Goal: Transaction & Acquisition: Purchase product/service

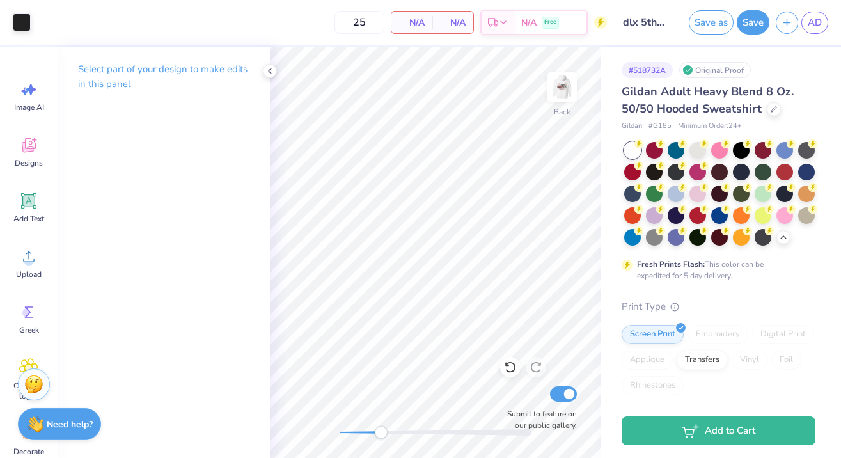
scroll to position [265, 0]
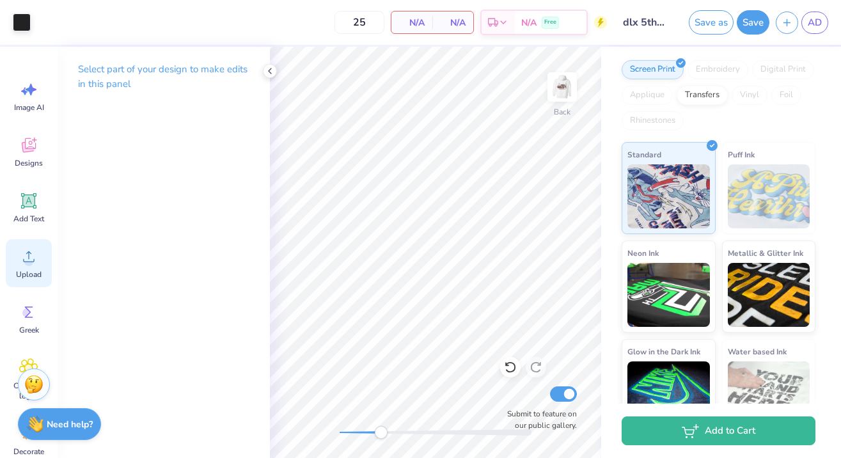
click at [28, 258] on circle at bounding box center [28, 261] width 9 height 9
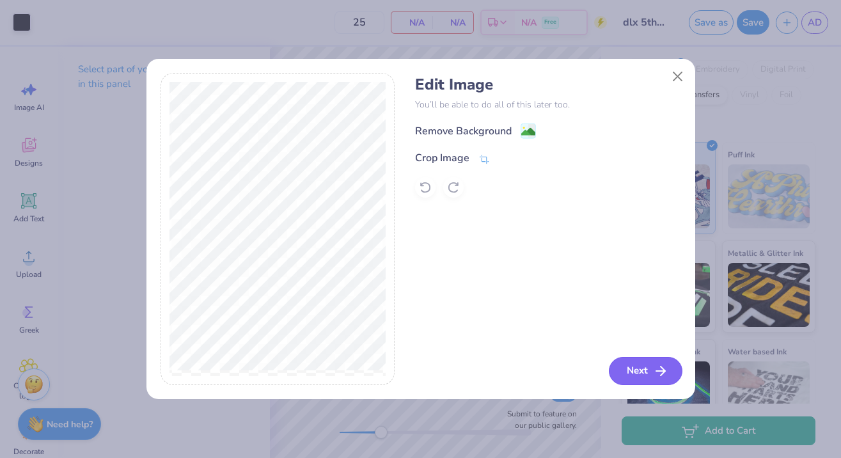
click at [630, 376] on button "Next" at bounding box center [646, 371] width 74 height 28
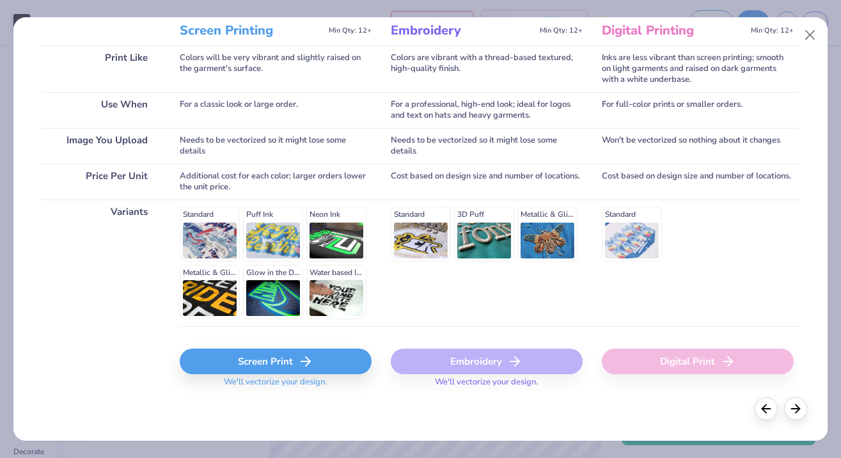
scroll to position [179, 0]
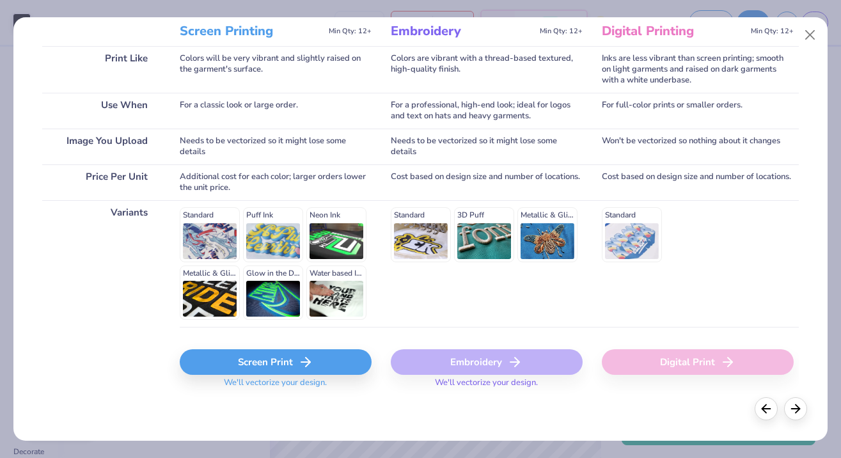
click at [473, 367] on div "Embroidery" at bounding box center [487, 362] width 192 height 26
click at [415, 328] on div "Embroidery We'll vectorize your design." at bounding box center [487, 365] width 192 height 76
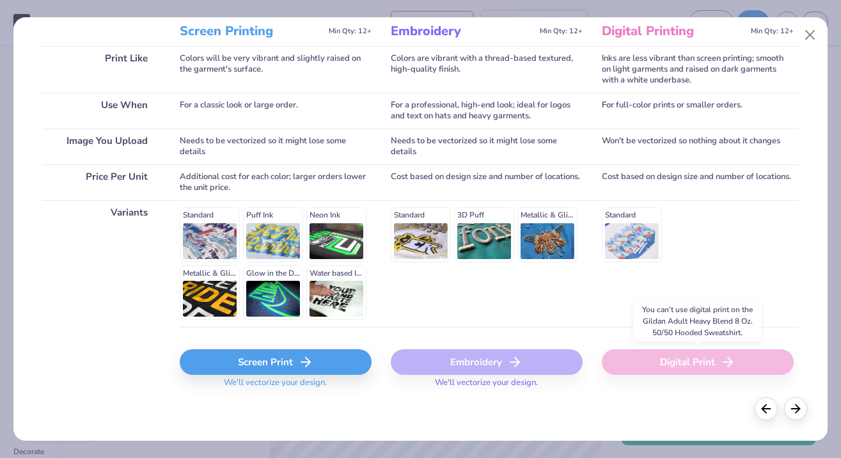
click at [665, 370] on div "Digital Print" at bounding box center [698, 362] width 192 height 26
click at [553, 363] on div "Embroidery" at bounding box center [487, 362] width 192 height 26
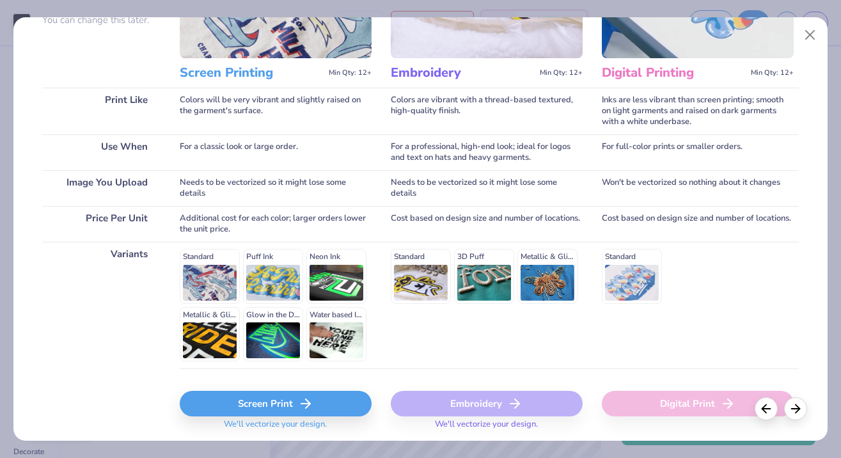
scroll to position [145, 0]
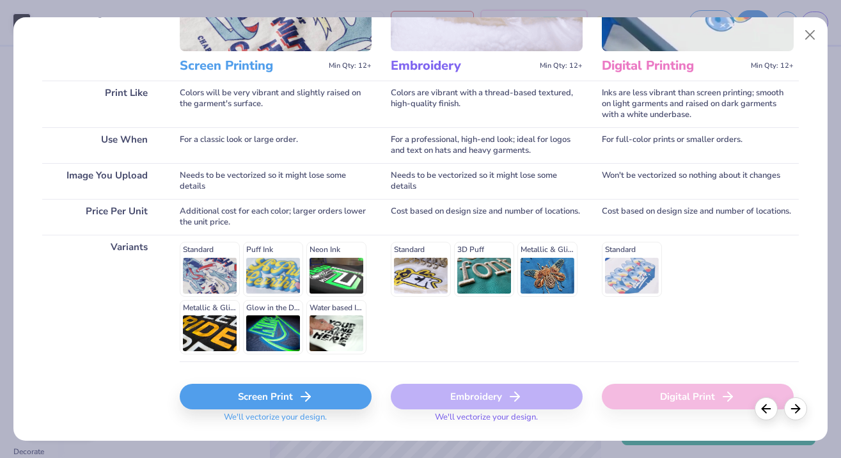
click at [310, 397] on icon at bounding box center [305, 396] width 15 height 15
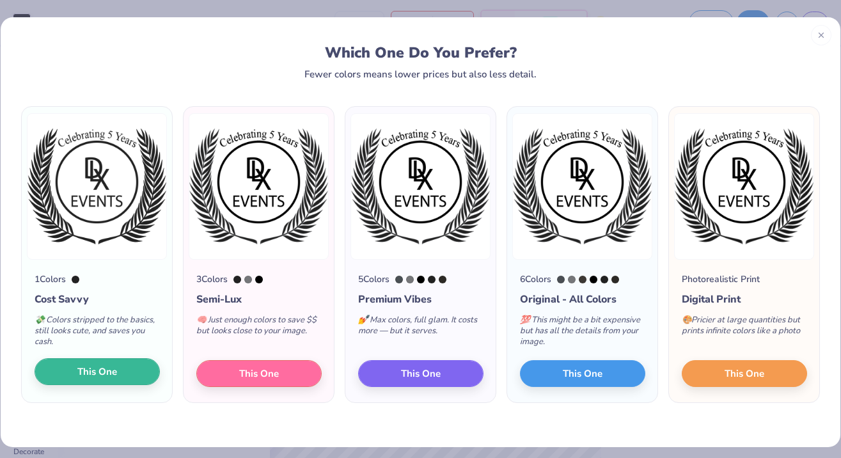
click at [97, 375] on span "This One" at bounding box center [97, 372] width 40 height 15
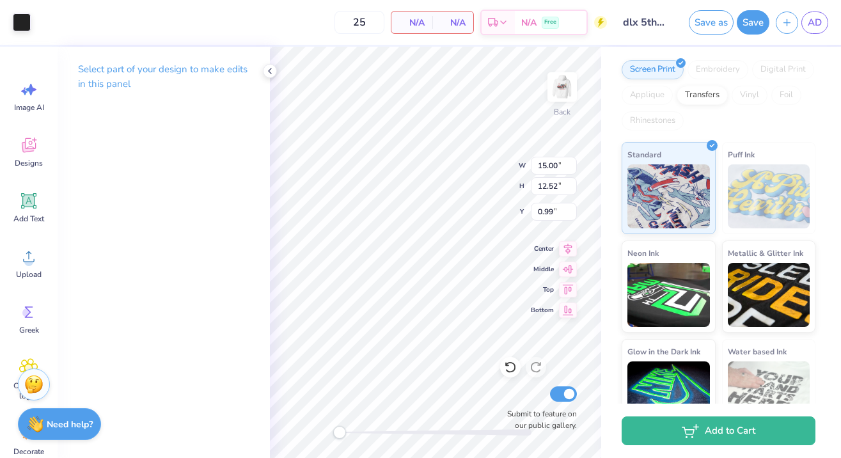
drag, startPoint x: 383, startPoint y: 436, endPoint x: 337, endPoint y: 432, distance: 45.6
click at [337, 432] on div "Accessibility label" at bounding box center [339, 432] width 13 height 13
click at [550, 169] on input "15.00" at bounding box center [554, 166] width 46 height 18
type input "4.00"
type input "3.34"
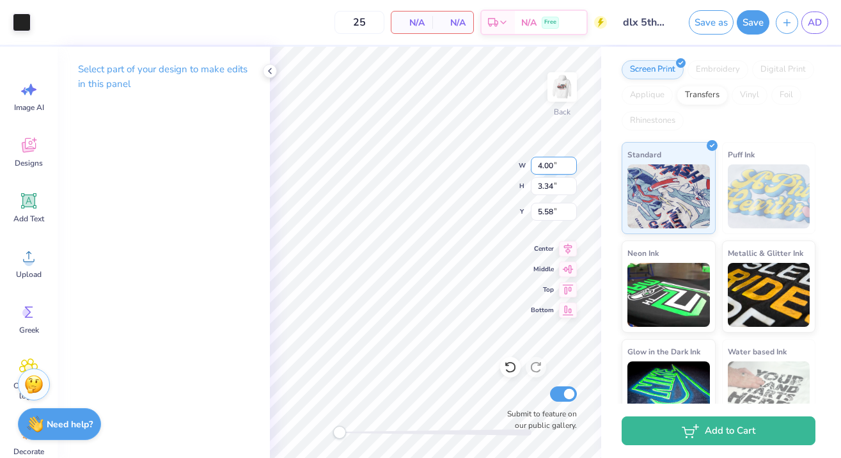
type input "1.33"
drag, startPoint x: 340, startPoint y: 435, endPoint x: 366, endPoint y: 432, distance: 26.4
click at [366, 432] on div "Accessibility label" at bounding box center [366, 432] width 13 height 13
drag, startPoint x: 365, startPoint y: 431, endPoint x: 370, endPoint y: 427, distance: 6.8
click at [370, 427] on div "Accessibility label" at bounding box center [369, 432] width 13 height 13
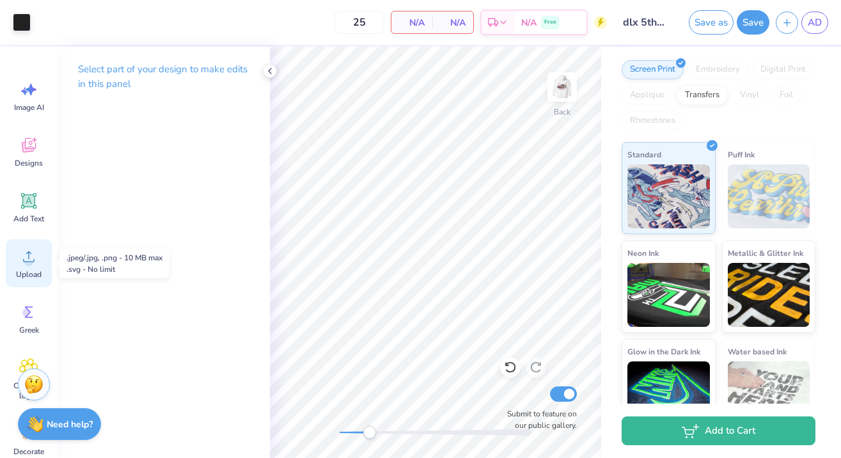
click at [39, 268] on div "Upload" at bounding box center [29, 263] width 46 height 48
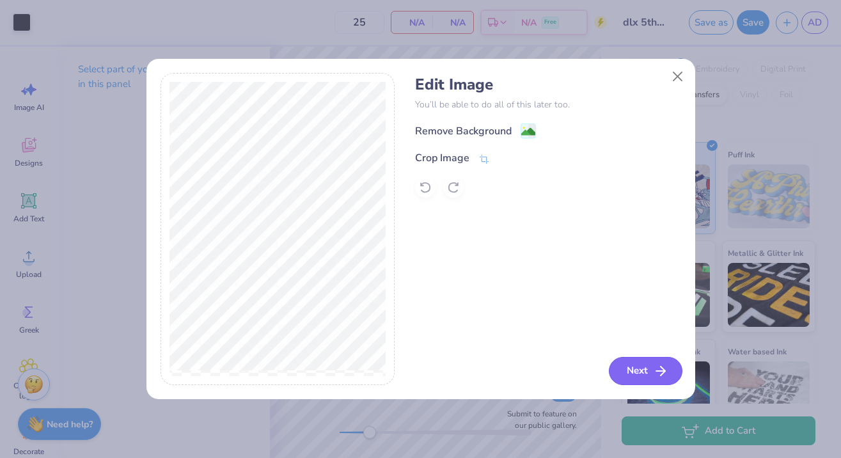
click at [626, 363] on button "Next" at bounding box center [646, 371] width 74 height 28
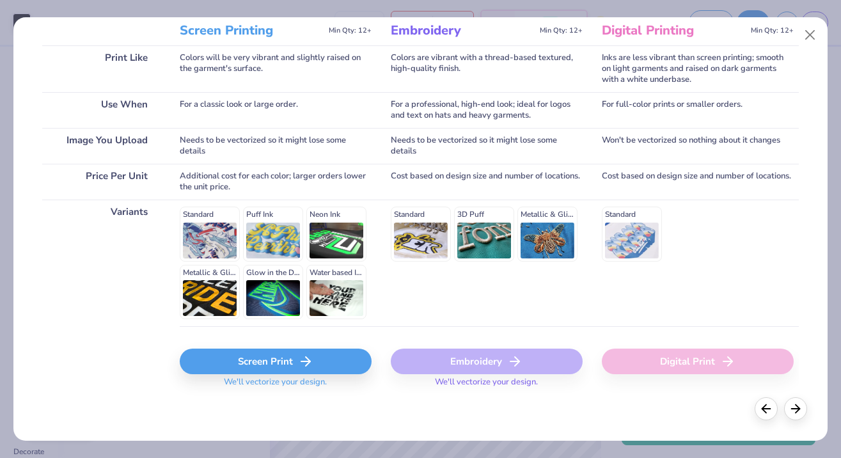
scroll to position [179, 0]
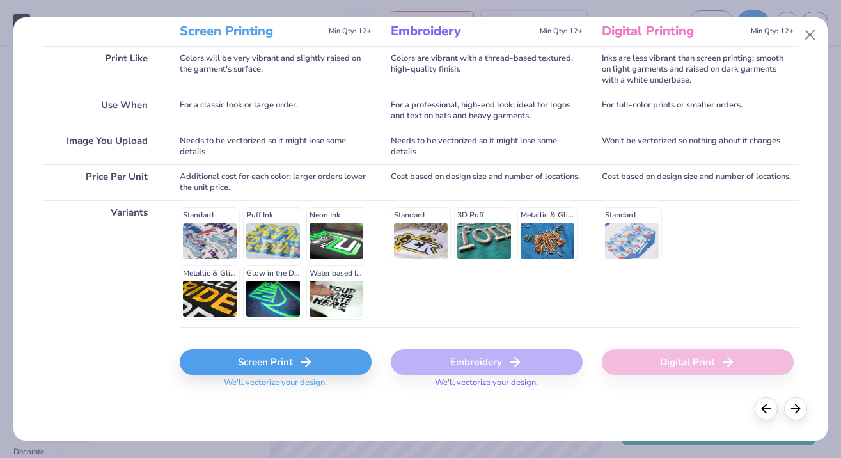
click at [326, 363] on div "Screen Print" at bounding box center [276, 362] width 192 height 26
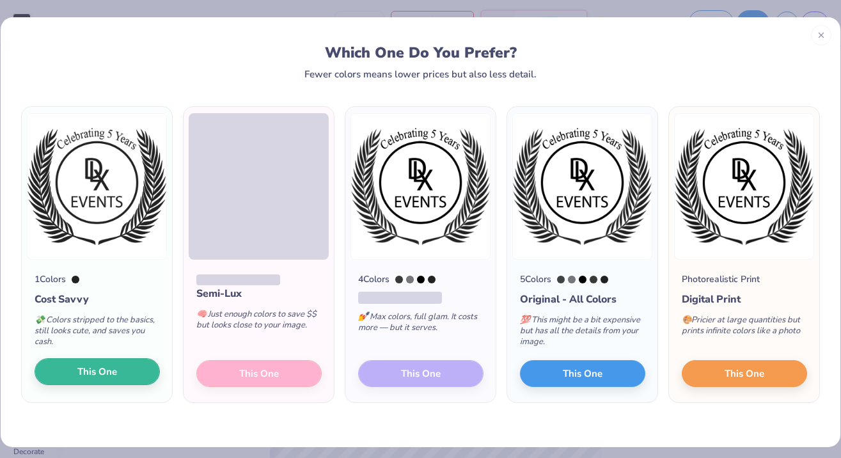
click at [112, 377] on span "This One" at bounding box center [97, 372] width 40 height 15
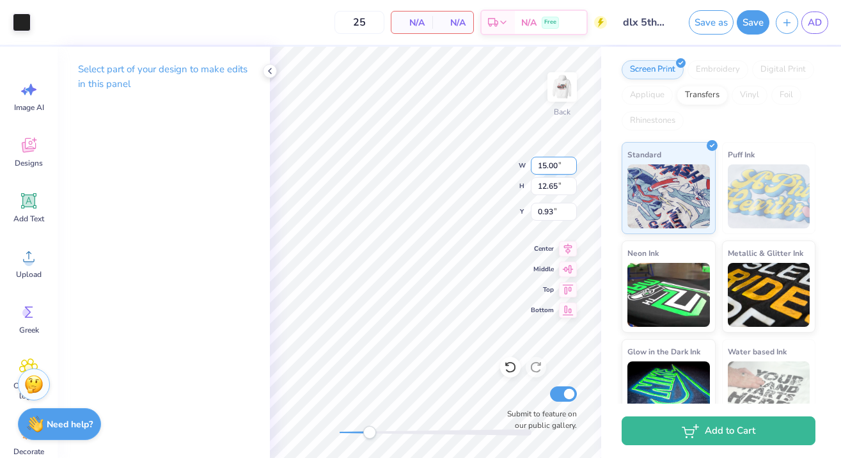
click at [550, 160] on input "15.00" at bounding box center [554, 166] width 46 height 18
type input "4.00"
type input "3.37"
type input "5.56"
type input "3.34"
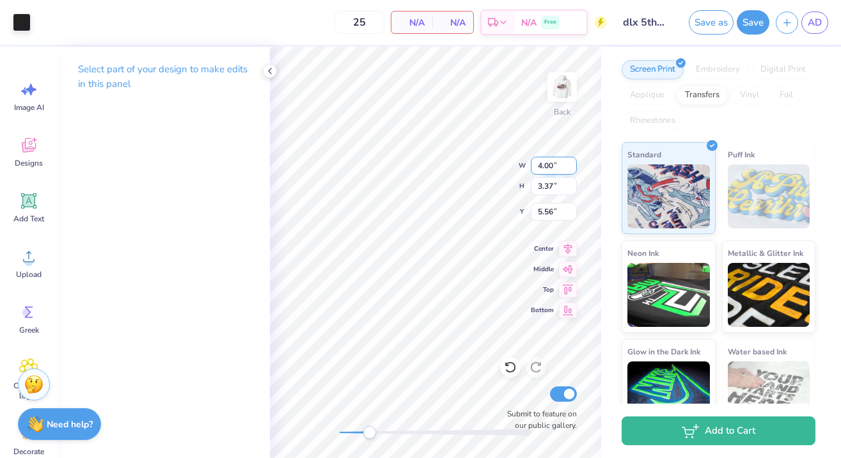
type input "1.33"
click at [328, 427] on div "Back Submit to feature on our public gallery." at bounding box center [435, 252] width 331 height 411
click at [267, 69] on icon at bounding box center [270, 71] width 10 height 10
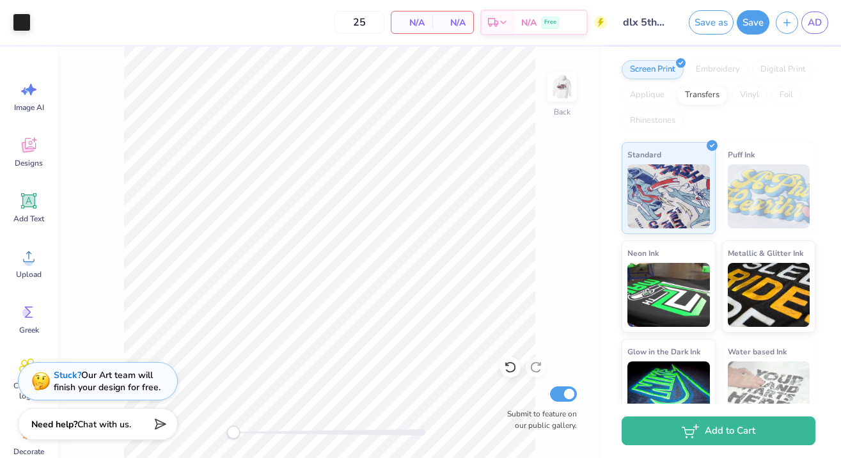
click at [412, 30] on div "N/A Per Item" at bounding box center [412, 23] width 41 height 22
click at [752, 20] on button "Save" at bounding box center [753, 20] width 33 height 24
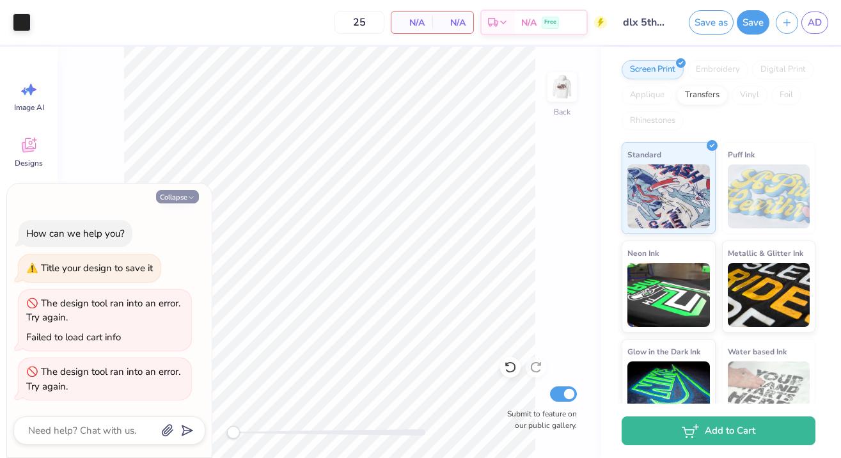
click at [167, 198] on button "Collapse" at bounding box center [177, 196] width 43 height 13
type textarea "x"
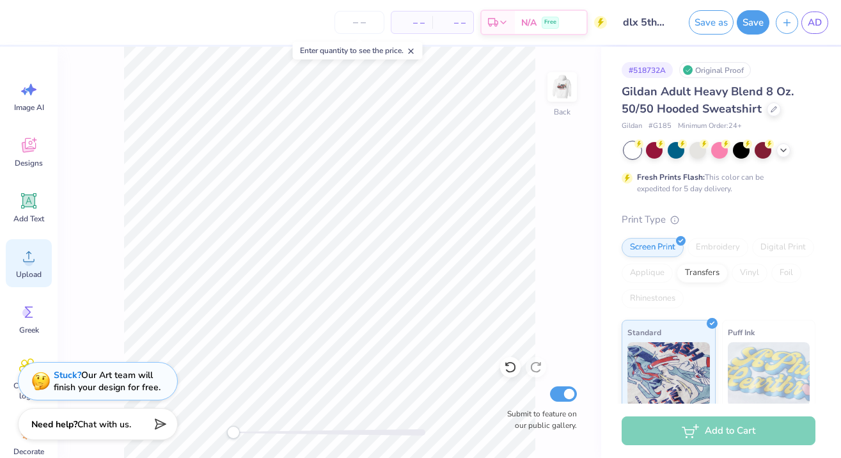
click at [40, 265] on div "Upload" at bounding box center [29, 263] width 46 height 48
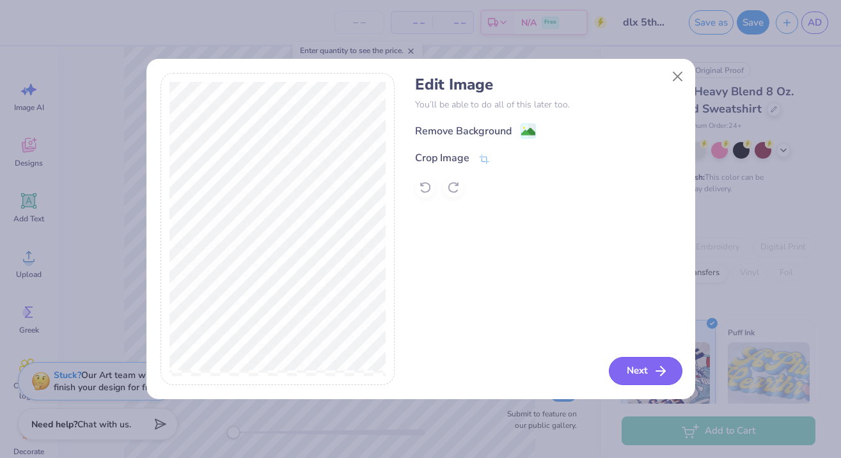
click at [624, 368] on button "Next" at bounding box center [646, 371] width 74 height 28
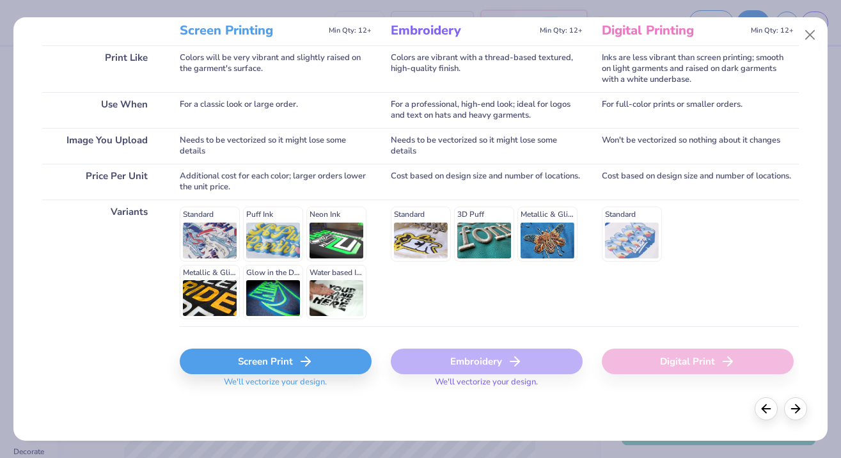
scroll to position [179, 0]
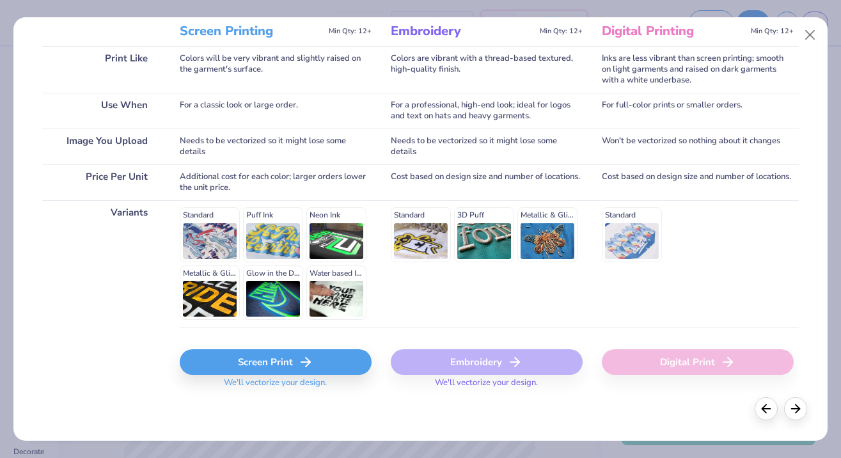
click at [211, 371] on div "Screen Print" at bounding box center [276, 362] width 192 height 26
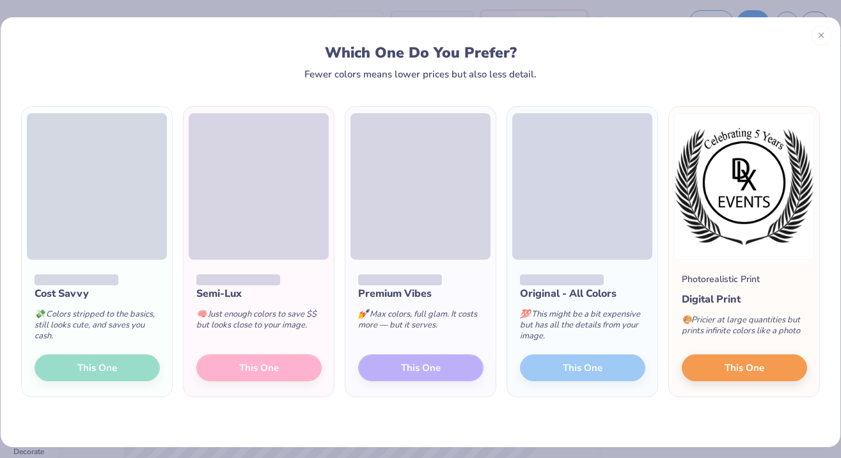
click at [93, 372] on div "Cost Savvy 💸 Colors stripped to the basics, still looks cute, and saves you cas…" at bounding box center [97, 328] width 150 height 137
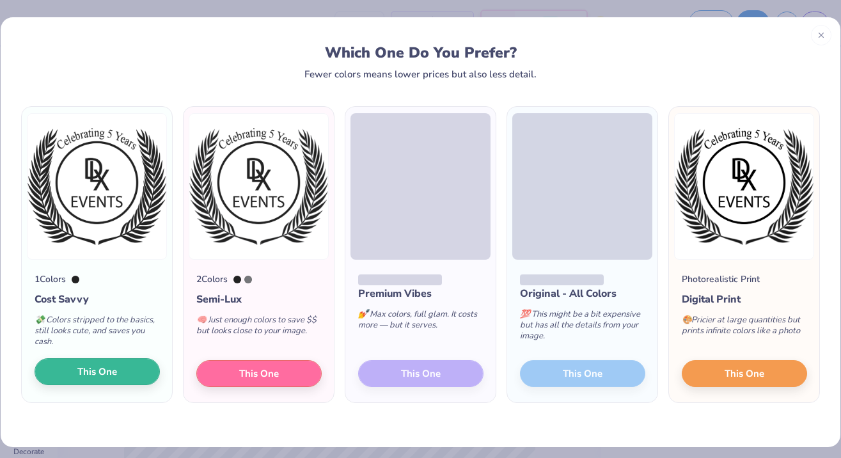
click at [96, 379] on button "This One" at bounding box center [97, 371] width 125 height 27
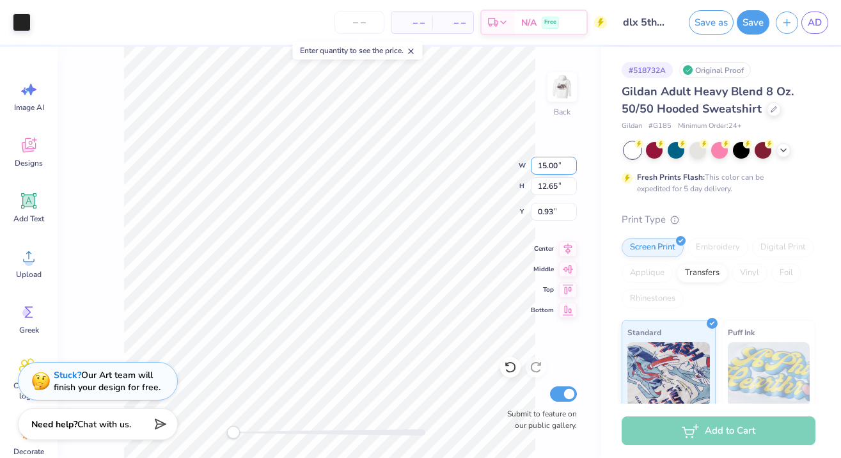
click at [551, 168] on input "15.00" at bounding box center [554, 166] width 46 height 18
type input "4.00"
type input "3.37"
type input "5.56"
click at [563, 96] on img at bounding box center [562, 86] width 51 height 51
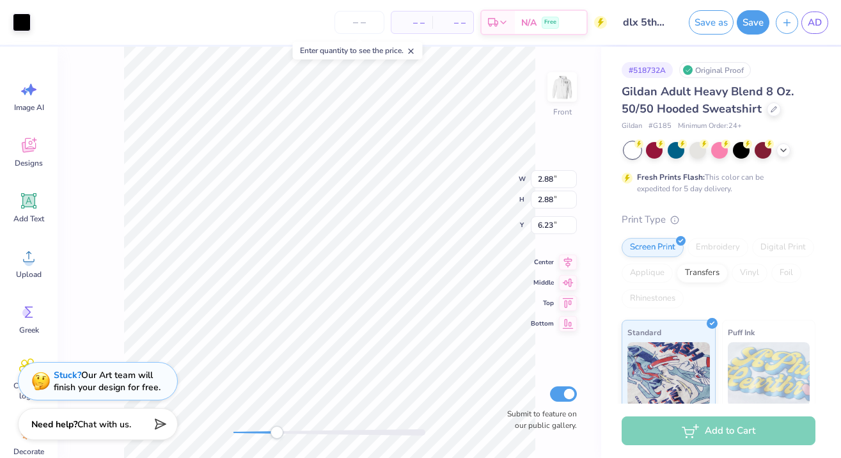
drag, startPoint x: 234, startPoint y: 436, endPoint x: 278, endPoint y: 435, distance: 44.1
click at [278, 435] on div "Accessibility label" at bounding box center [277, 432] width 13 height 13
click at [18, 20] on div at bounding box center [22, 21] width 18 height 18
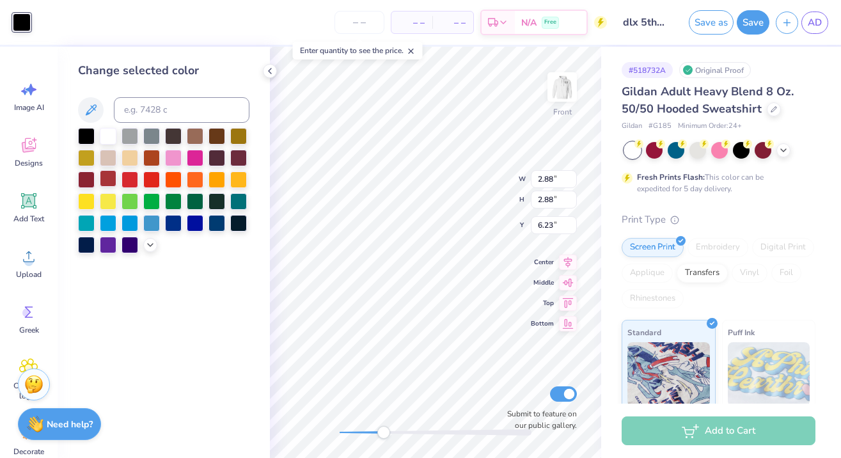
click at [104, 178] on div at bounding box center [108, 178] width 17 height 17
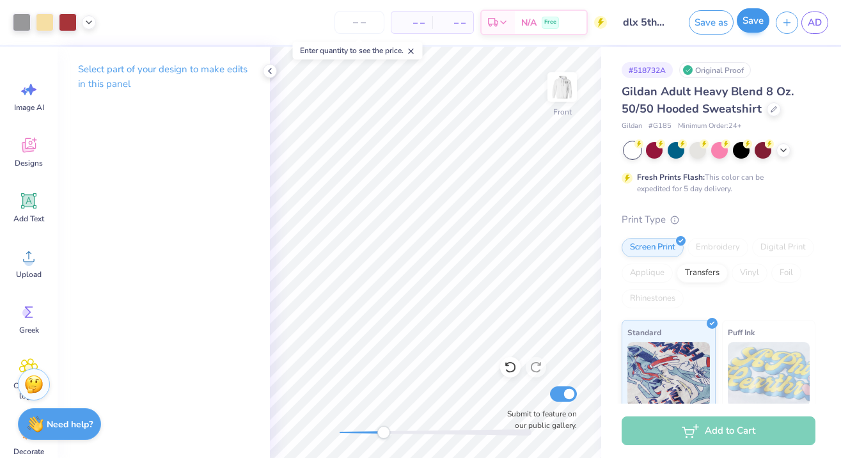
click at [754, 21] on button "Save" at bounding box center [753, 20] width 33 height 24
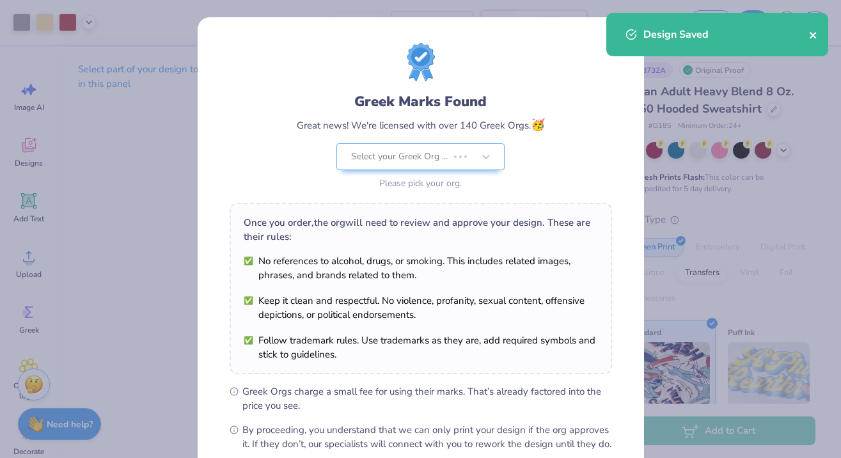
click at [812, 42] on button "close" at bounding box center [813, 34] width 9 height 15
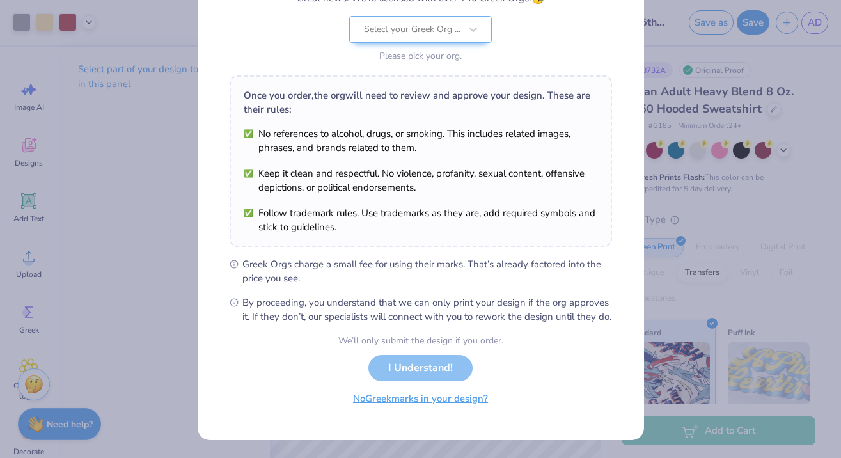
scroll to position [141, 0]
click at [399, 409] on button "No Greek marks in your design?" at bounding box center [420, 399] width 157 height 26
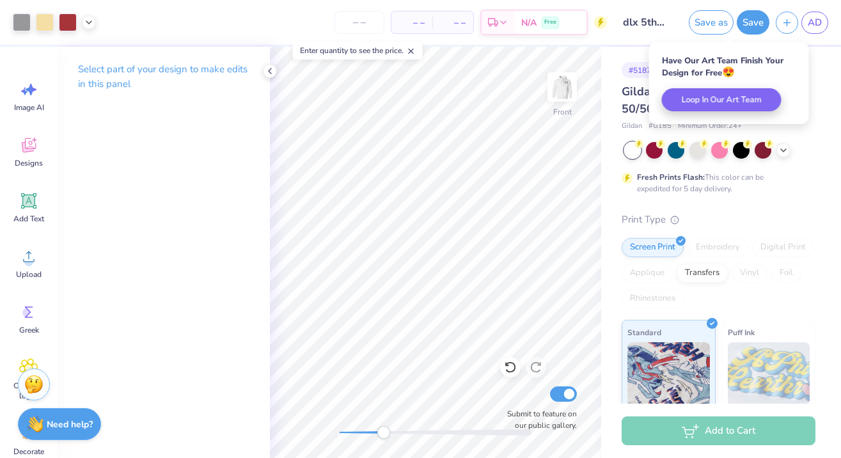
scroll to position [0, 0]
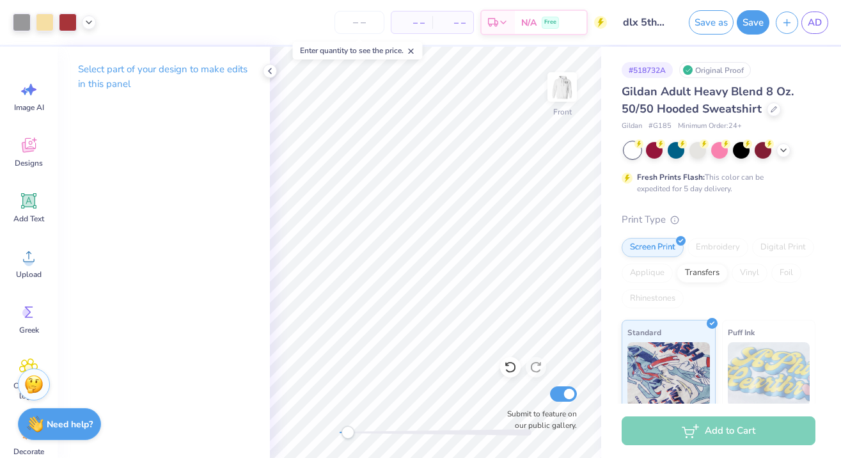
drag, startPoint x: 380, startPoint y: 434, endPoint x: 348, endPoint y: 436, distance: 32.0
click at [348, 436] on div "Accessibility label" at bounding box center [348, 432] width 13 height 13
click at [271, 69] on icon at bounding box center [270, 71] width 10 height 10
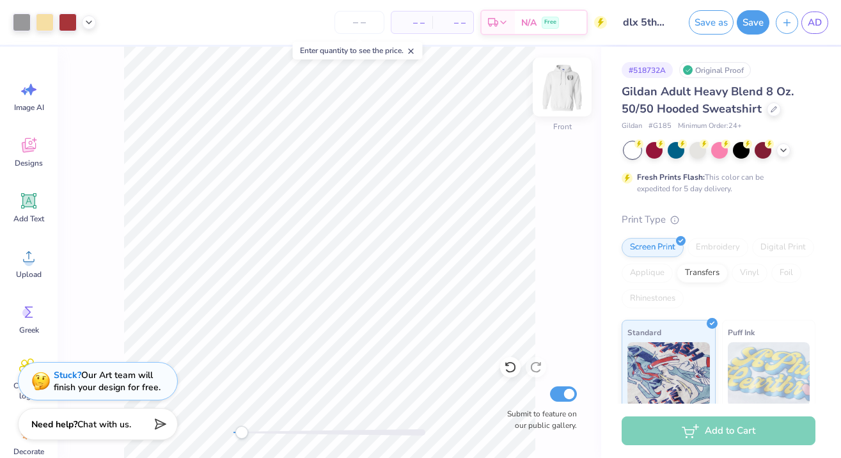
click at [564, 88] on img at bounding box center [562, 86] width 51 height 51
click at [412, 54] on icon at bounding box center [411, 51] width 9 height 9
click at [354, 26] on input "number" at bounding box center [360, 22] width 50 height 23
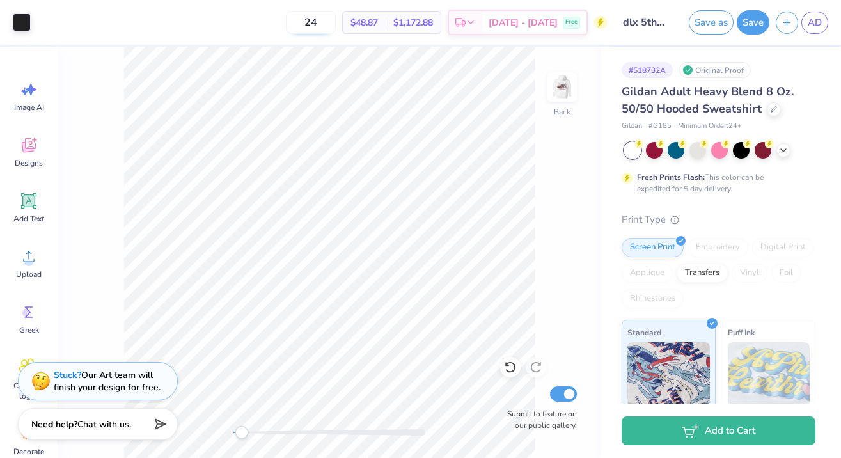
click at [336, 20] on input "24" at bounding box center [311, 22] width 50 height 23
type input "2"
type input "3"
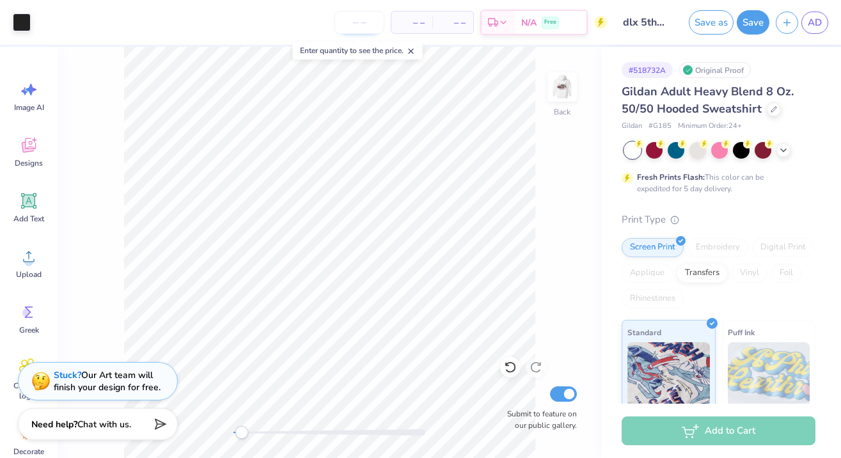
type input "5"
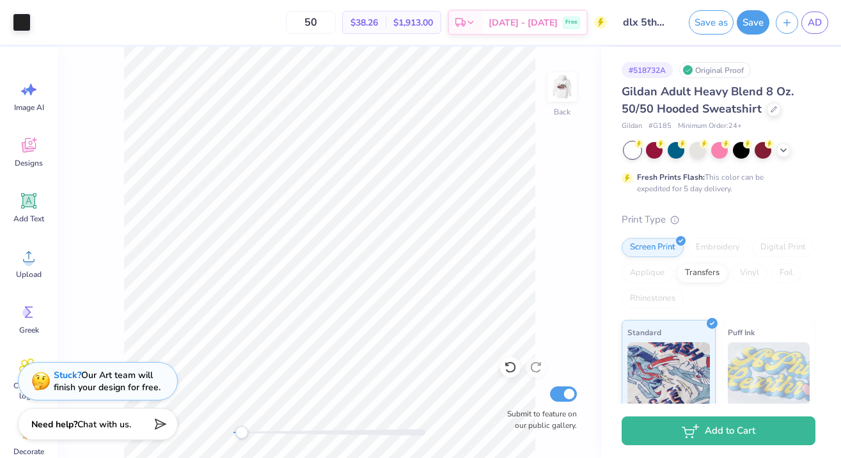
type input "5"
click at [559, 90] on img at bounding box center [562, 86] width 51 height 51
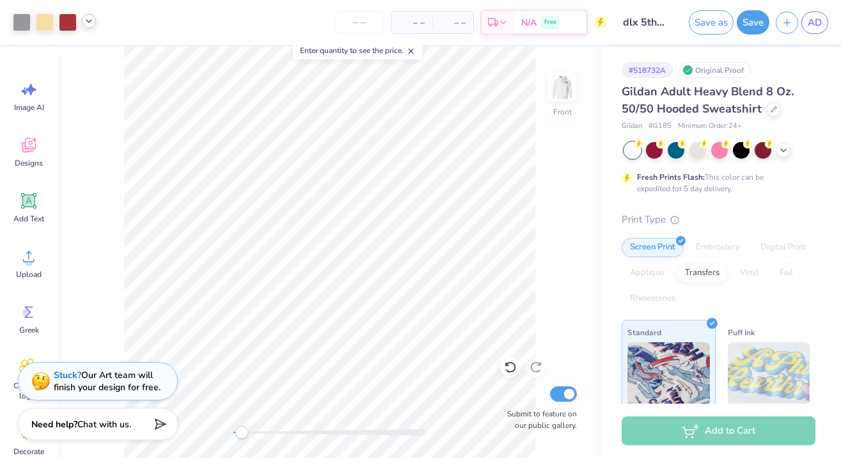
click at [84, 22] on icon at bounding box center [89, 21] width 10 height 10
click at [103, 59] on div at bounding box center [101, 54] width 18 height 18
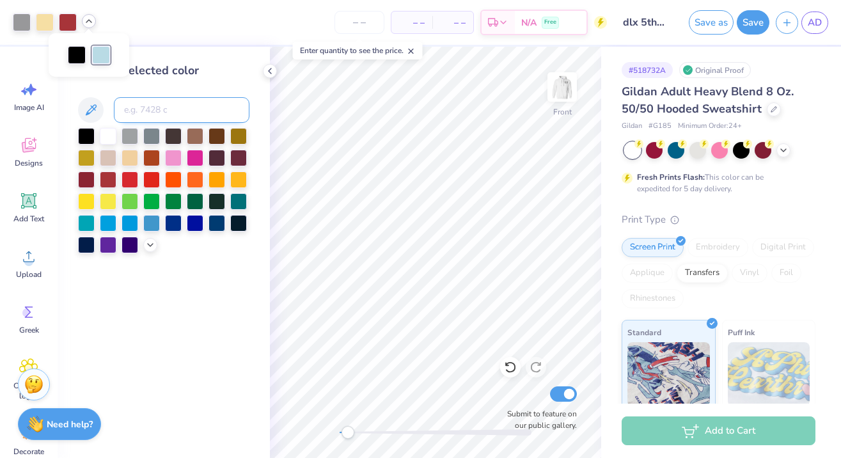
click at [132, 115] on input at bounding box center [182, 110] width 136 height 26
type input "7401"
click at [276, 72] on div at bounding box center [270, 71] width 14 height 14
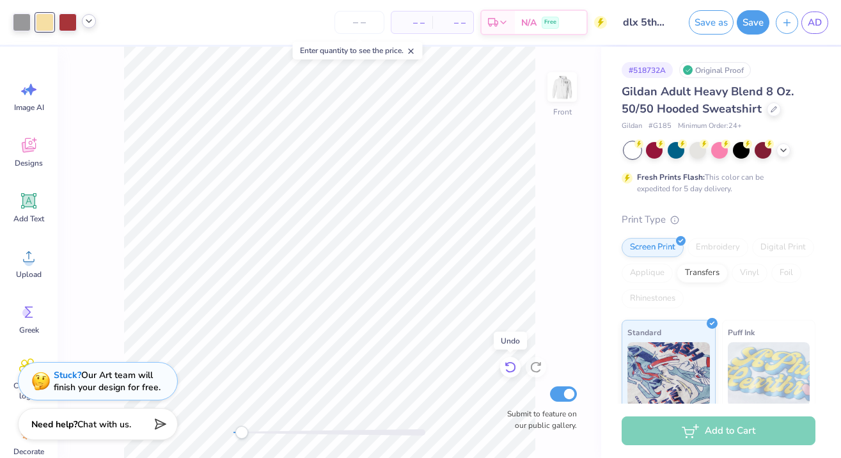
click at [507, 371] on icon at bounding box center [510, 368] width 11 height 12
click at [19, 25] on div at bounding box center [22, 21] width 18 height 18
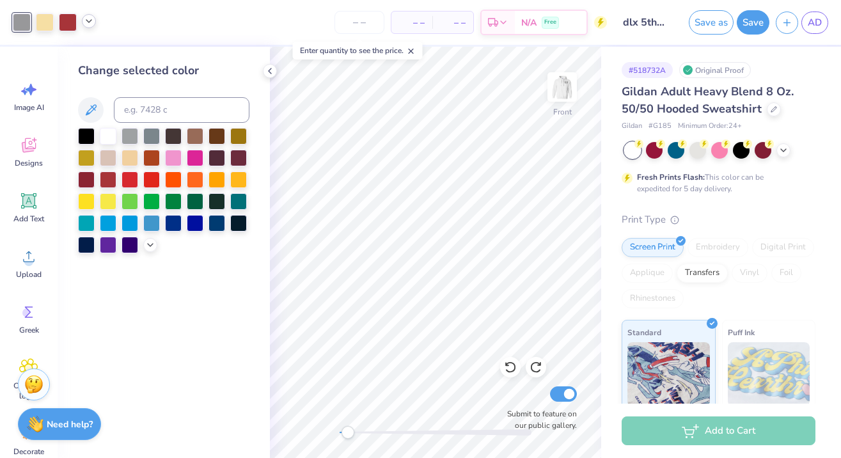
click at [88, 26] on div at bounding box center [89, 21] width 14 height 14
click at [147, 109] on input at bounding box center [182, 110] width 136 height 26
type input "7457"
click at [509, 370] on icon at bounding box center [510, 367] width 13 height 13
click at [88, 22] on icon at bounding box center [89, 21] width 10 height 10
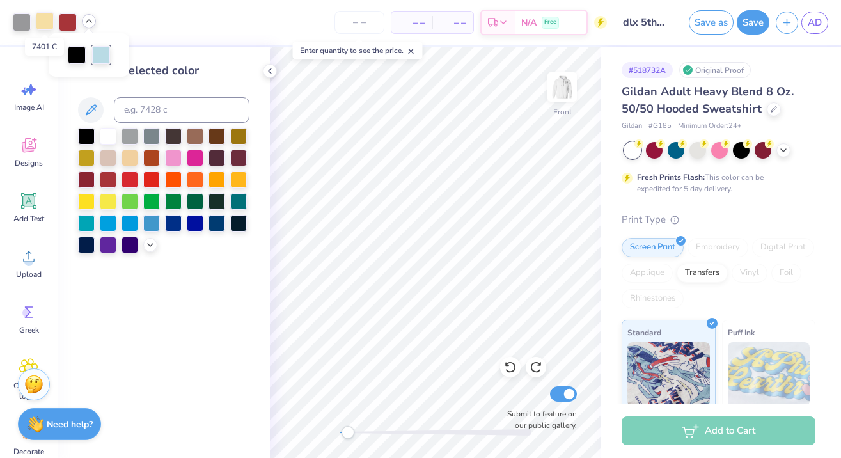
click at [45, 24] on div at bounding box center [45, 21] width 18 height 18
click at [85, 138] on div at bounding box center [86, 135] width 17 height 17
click at [506, 369] on icon at bounding box center [510, 367] width 13 height 13
click at [83, 24] on div at bounding box center [89, 21] width 14 height 14
click at [270, 73] on icon at bounding box center [270, 71] width 10 height 10
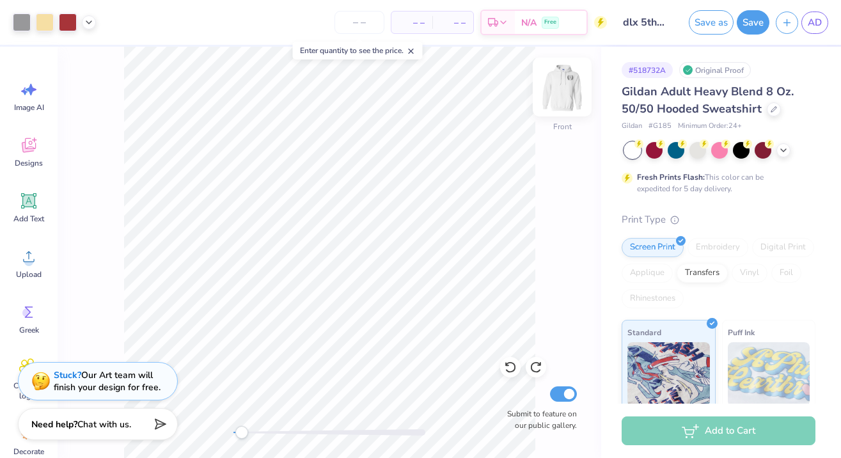
click at [563, 88] on img at bounding box center [562, 86] width 51 height 51
click at [761, 18] on button "Save" at bounding box center [753, 20] width 33 height 24
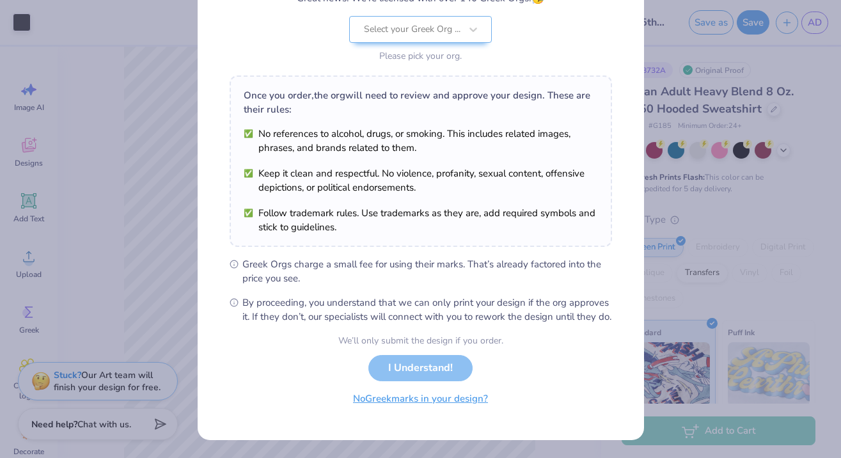
scroll to position [141, 0]
click at [471, 400] on button "No Greek marks in your design?" at bounding box center [420, 399] width 157 height 26
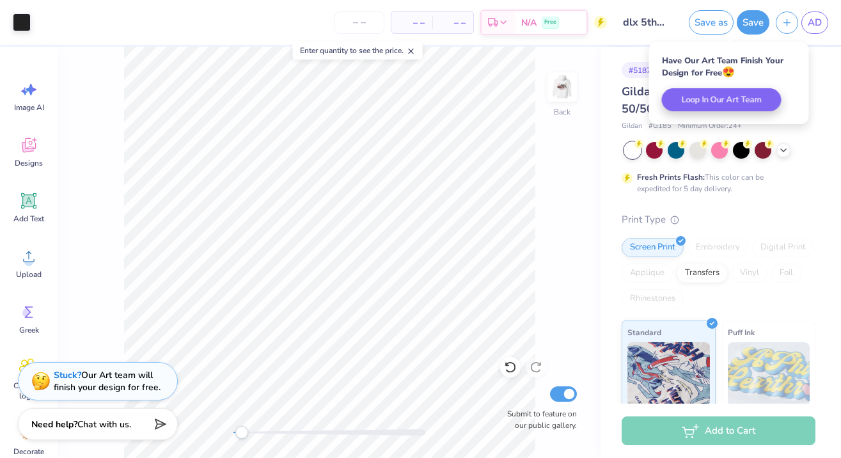
scroll to position [0, 0]
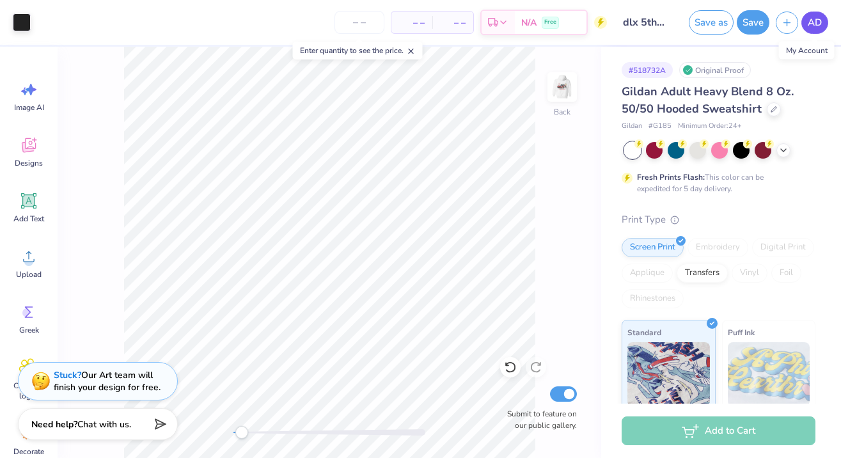
click at [820, 20] on span "AD" at bounding box center [815, 22] width 14 height 15
drag, startPoint x: 241, startPoint y: 432, endPoint x: 277, endPoint y: 429, distance: 36.6
click at [277, 429] on div "Accessibility label" at bounding box center [277, 432] width 13 height 13
click at [222, 417] on div "Back Submit to feature on our public gallery." at bounding box center [330, 252] width 544 height 411
click at [558, 90] on img at bounding box center [562, 86] width 51 height 51
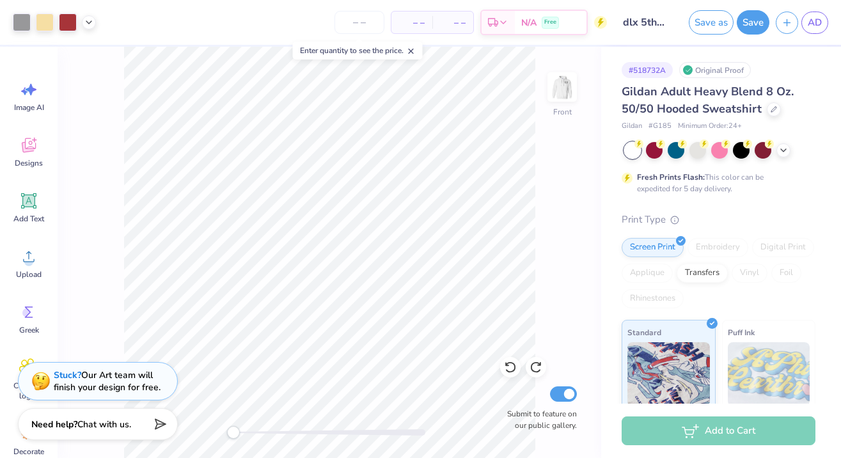
click at [416, 52] on icon at bounding box center [411, 51] width 9 height 9
click at [560, 3] on div "– – Per Item – – Total Est. Delivery N/A Free" at bounding box center [354, 22] width 505 height 45
